Goal: Task Accomplishment & Management: Use online tool/utility

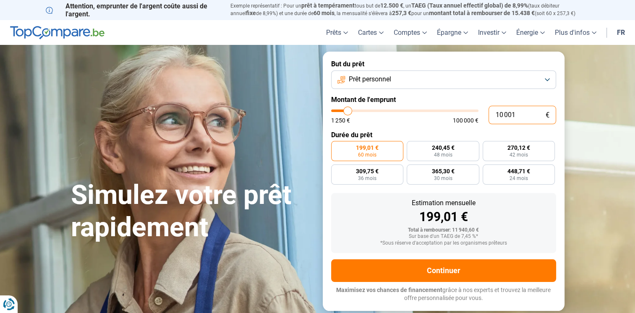
drag, startPoint x: 517, startPoint y: 113, endPoint x: 470, endPoint y: 119, distance: 47.8
click at [470, 119] on div "10 001 € 1 250 € 100 000 €" at bounding box center [443, 115] width 225 height 18
type input "7"
type input "1250"
type input "70"
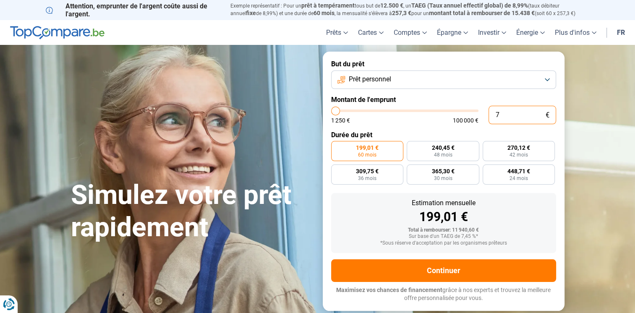
type input "1250"
type input "700"
type input "1250"
type input "7 000"
type input "7000"
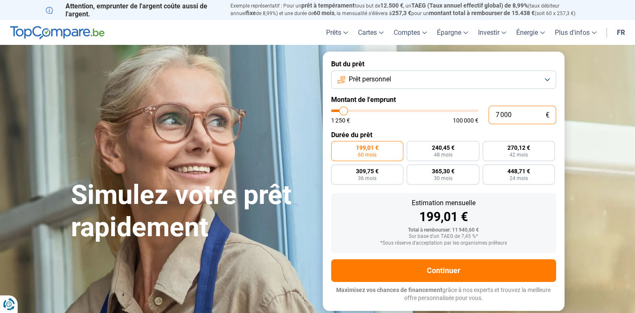
type input "70 000"
type input "70000"
radio input "false"
